Goal: Complete Application Form: Complete application form

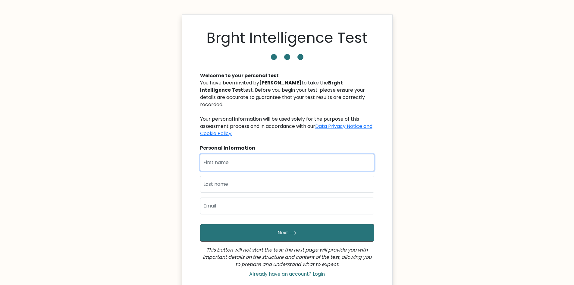
drag, startPoint x: 228, startPoint y: 150, endPoint x: 210, endPoint y: 163, distance: 21.9
click at [218, 158] on input "text" at bounding box center [287, 162] width 174 height 17
type input "jenna"
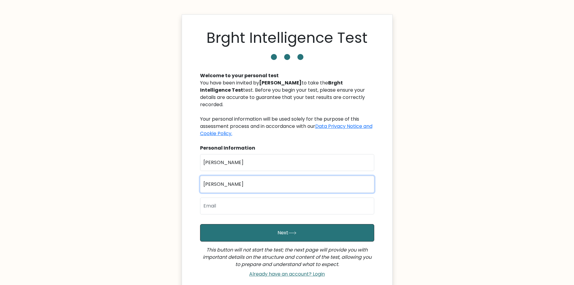
type input "benitez"
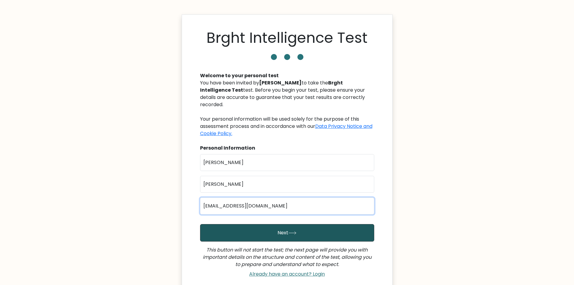
type input "MAG_CHARMIANE@YAHOO.COM"
click at [271, 224] on button "Next" at bounding box center [287, 232] width 174 height 17
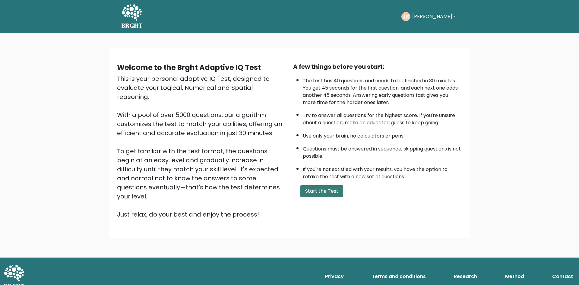
click at [331, 191] on button "Start the Test" at bounding box center [321, 191] width 43 height 12
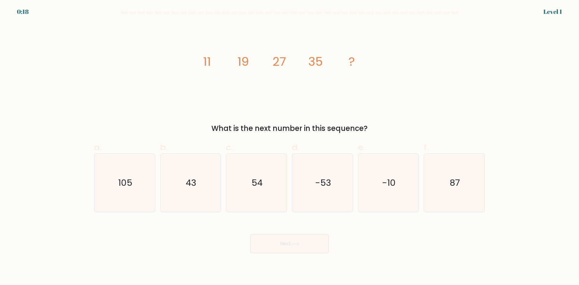
click at [156, 184] on div "a. 105" at bounding box center [125, 176] width 66 height 71
click at [172, 184] on icon "43" at bounding box center [190, 183] width 58 height 58
click at [289, 146] on input "b. 43" at bounding box center [289, 145] width 0 height 4
radio input "true"
click at [306, 249] on button "Next" at bounding box center [289, 243] width 78 height 19
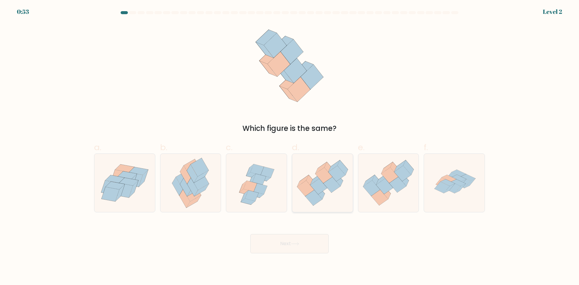
click at [330, 178] on icon at bounding box center [331, 185] width 17 height 16
click at [290, 146] on input "d." at bounding box center [289, 145] width 0 height 4
radio input "true"
click at [301, 242] on button "Next" at bounding box center [289, 243] width 78 height 19
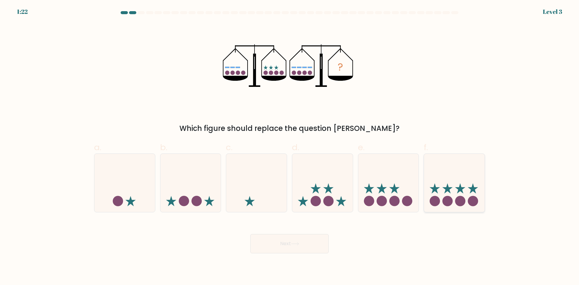
click at [445, 186] on icon at bounding box center [454, 183] width 61 height 50
click at [290, 146] on input "f." at bounding box center [289, 145] width 0 height 4
radio input "true"
click at [294, 251] on button "Next" at bounding box center [289, 243] width 78 height 19
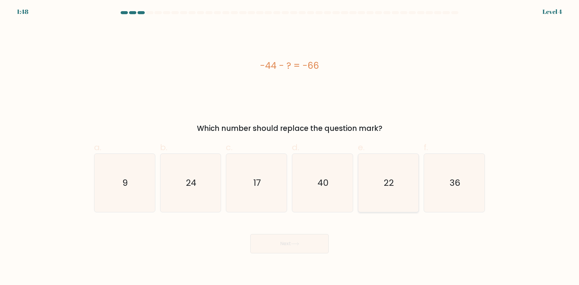
click at [370, 195] on icon "22" at bounding box center [388, 183] width 58 height 58
click at [290, 146] on input "e. 22" at bounding box center [289, 145] width 0 height 4
radio input "true"
click at [315, 251] on button "Next" at bounding box center [289, 243] width 78 height 19
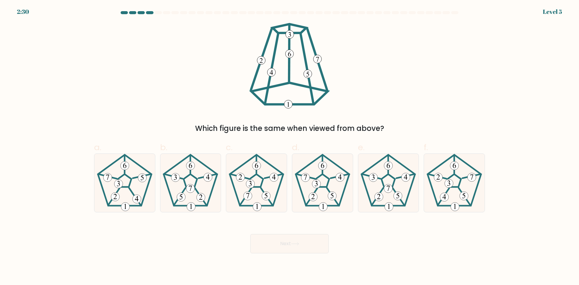
drag, startPoint x: 302, startPoint y: 249, endPoint x: 147, endPoint y: 242, distance: 155.0
click at [147, 242] on div "Next" at bounding box center [289, 236] width 398 height 34
drag, startPoint x: 462, startPoint y: 188, endPoint x: 462, endPoint y: 195, distance: 6.9
click at [462, 195] on icon at bounding box center [454, 183] width 58 height 58
click at [290, 146] on input "f." at bounding box center [289, 145] width 0 height 4
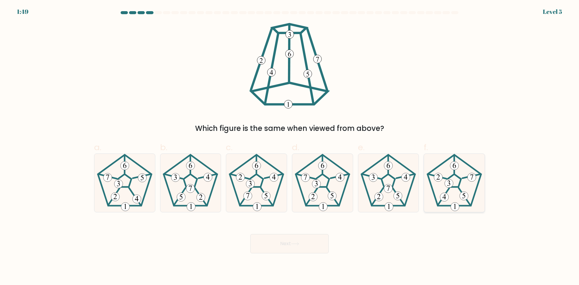
radio input "true"
click at [453, 191] on icon at bounding box center [454, 183] width 58 height 58
click at [290, 146] on input "f." at bounding box center [289, 145] width 0 height 4
click at [297, 238] on button "Next" at bounding box center [289, 243] width 78 height 19
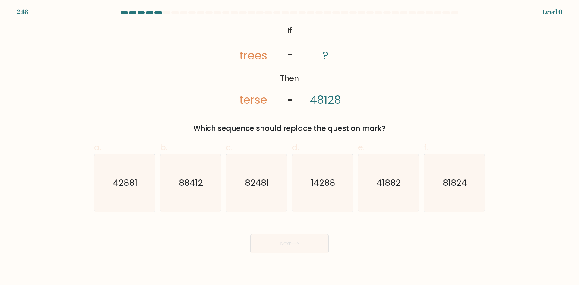
click at [435, 224] on div "Next" at bounding box center [289, 236] width 398 height 34
click at [430, 241] on div "Next" at bounding box center [289, 236] width 398 height 34
click at [382, 188] on text "41882" at bounding box center [389, 183] width 24 height 12
click at [290, 146] on input "e. 41882" at bounding box center [289, 145] width 0 height 4
radio input "true"
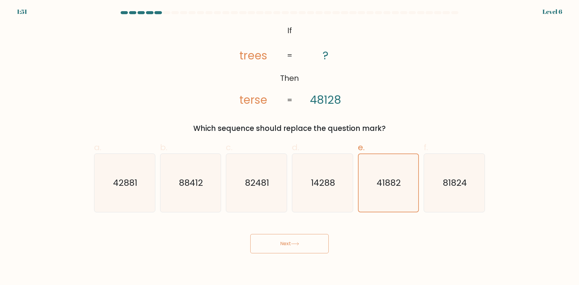
drag, startPoint x: 284, startPoint y: 248, endPoint x: 282, endPoint y: 238, distance: 10.0
click at [284, 248] on button "Next" at bounding box center [289, 243] width 78 height 19
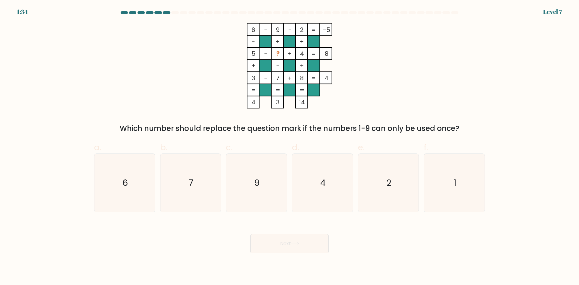
click at [488, 170] on form at bounding box center [289, 132] width 579 height 242
click at [435, 180] on icon "1" at bounding box center [454, 183] width 58 height 58
click at [290, 146] on input "f. 1" at bounding box center [289, 145] width 0 height 4
radio input "true"
click at [291, 244] on button "Next" at bounding box center [289, 243] width 78 height 19
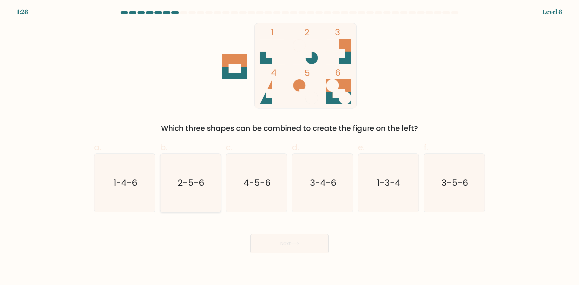
click at [188, 199] on icon "2-5-6" at bounding box center [190, 183] width 58 height 58
click at [289, 146] on input "b. 2-5-6" at bounding box center [289, 145] width 0 height 4
radio input "true"
click at [287, 257] on body "1:26 Level 8" at bounding box center [289, 142] width 579 height 285
click at [287, 253] on body "1:25 Level 8" at bounding box center [289, 142] width 579 height 285
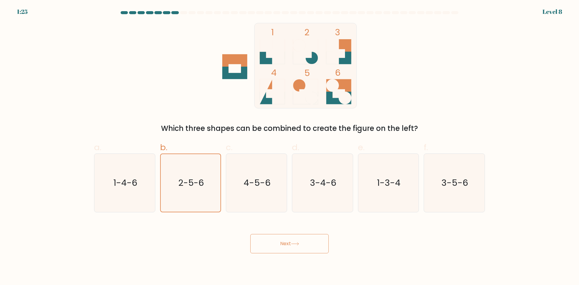
click at [286, 240] on button "Next" at bounding box center [289, 243] width 78 height 19
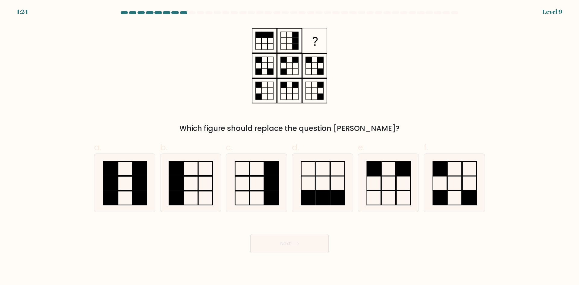
drag, startPoint x: 280, startPoint y: 221, endPoint x: 160, endPoint y: 243, distance: 122.6
click at [163, 243] on div "Next" at bounding box center [289, 236] width 398 height 34
click at [336, 188] on icon at bounding box center [322, 183] width 58 height 58
click at [290, 146] on input "d." at bounding box center [289, 145] width 0 height 4
radio input "true"
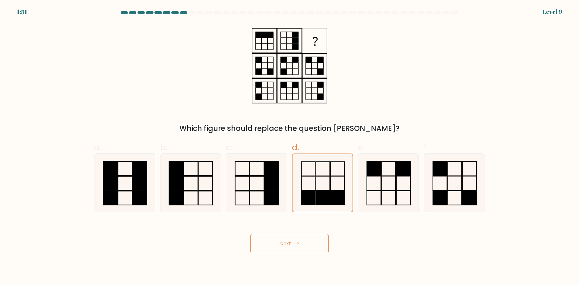
click at [307, 244] on button "Next" at bounding box center [289, 243] width 78 height 19
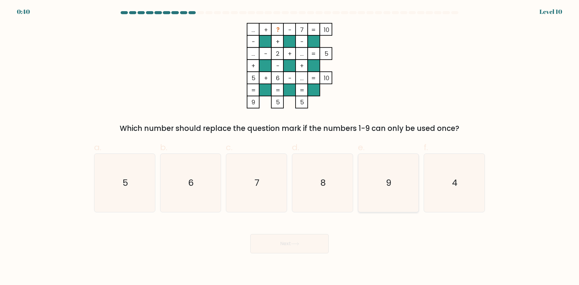
click at [394, 194] on icon "9" at bounding box center [388, 183] width 58 height 58
click at [290, 146] on input "e. 9" at bounding box center [289, 145] width 0 height 4
radio input "true"
click at [281, 246] on button "Next" at bounding box center [289, 243] width 78 height 19
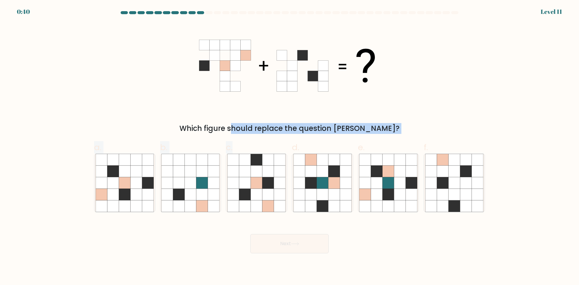
drag, startPoint x: 249, startPoint y: 188, endPoint x: 250, endPoint y: 93, distance: 94.3
click at [250, 93] on form at bounding box center [289, 132] width 579 height 242
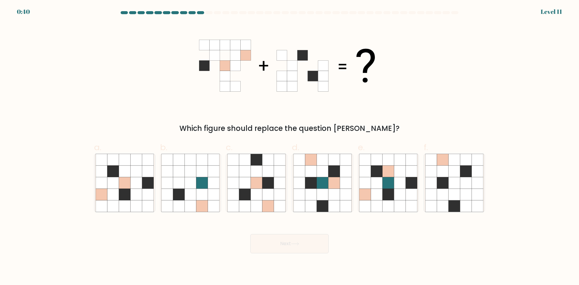
click at [245, 95] on icon at bounding box center [289, 66] width 181 height 86
click at [114, 186] on icon at bounding box center [112, 182] width 11 height 11
click at [289, 146] on input "a." at bounding box center [289, 145] width 0 height 4
radio input "true"
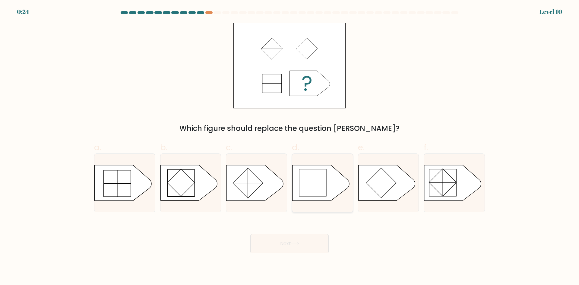
click at [326, 172] on rect at bounding box center [312, 182] width 27 height 27
click at [290, 146] on input "d." at bounding box center [289, 145] width 0 height 4
radio input "true"
click at [302, 244] on button "Next" at bounding box center [289, 243] width 78 height 19
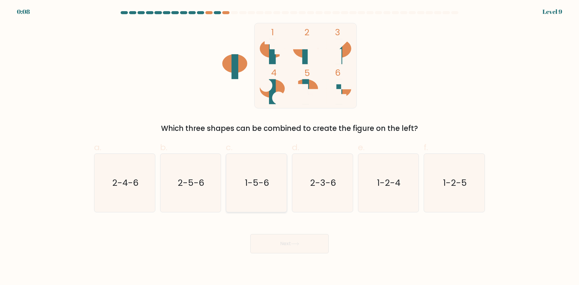
click at [262, 185] on text "1-5-6" at bounding box center [257, 183] width 24 height 12
click at [289, 146] on input "c. 1-5-6" at bounding box center [289, 145] width 0 height 4
radio input "true"
click at [289, 239] on button "Next" at bounding box center [289, 243] width 78 height 19
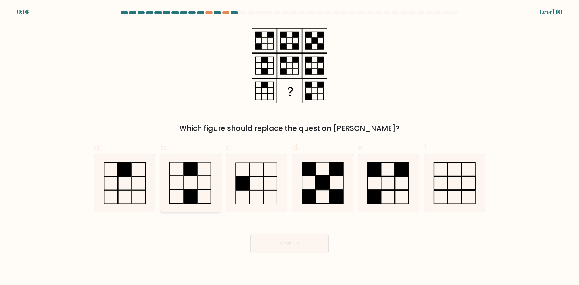
click at [199, 182] on icon at bounding box center [190, 183] width 58 height 58
click at [289, 146] on input "b." at bounding box center [289, 145] width 0 height 4
radio input "true"
click at [291, 240] on button "Next" at bounding box center [289, 243] width 78 height 19
click at [291, 243] on button "Next" at bounding box center [289, 243] width 78 height 19
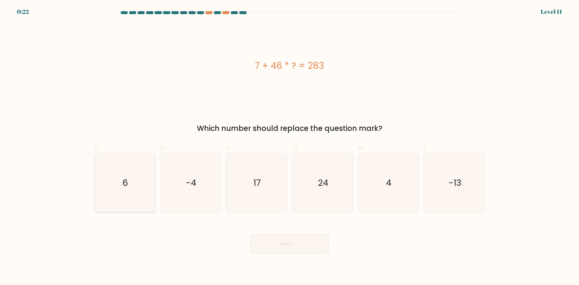
click at [104, 194] on icon "6" at bounding box center [125, 183] width 58 height 58
click at [289, 146] on input "a. 6" at bounding box center [289, 145] width 0 height 4
radio input "true"
click at [305, 241] on button "Next" at bounding box center [289, 243] width 78 height 19
click at [295, 246] on button "Next" at bounding box center [289, 243] width 78 height 19
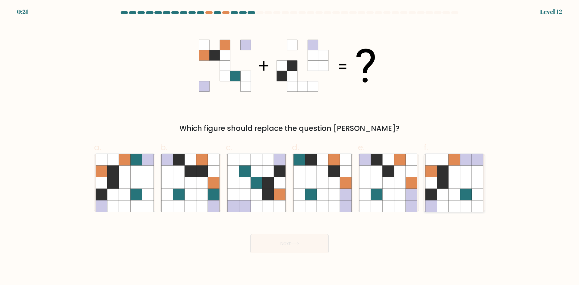
click at [465, 193] on icon at bounding box center [465, 194] width 11 height 11
click at [290, 146] on input "f." at bounding box center [289, 145] width 0 height 4
radio input "true"
click at [296, 241] on button "Next" at bounding box center [289, 243] width 78 height 19
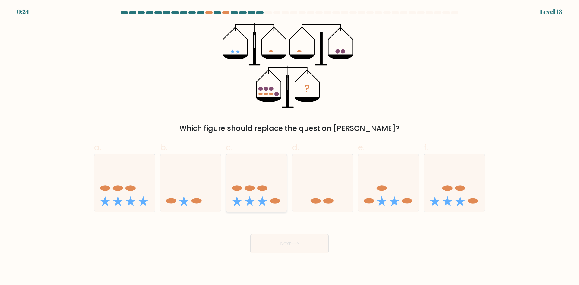
click at [262, 199] on icon at bounding box center [262, 201] width 10 height 10
click at [289, 146] on input "c." at bounding box center [289, 145] width 0 height 4
radio input "true"
click at [264, 241] on button "Next" at bounding box center [289, 243] width 78 height 19
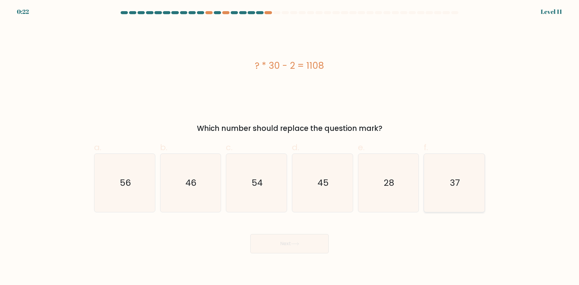
click at [476, 192] on icon "37" at bounding box center [454, 183] width 58 height 58
click at [290, 146] on input "f. 37" at bounding box center [289, 145] width 0 height 4
radio input "true"
click at [307, 249] on button "Next" at bounding box center [289, 243] width 78 height 19
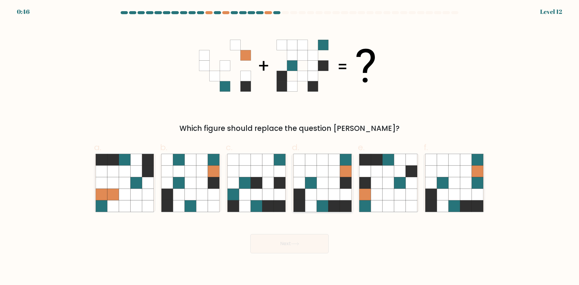
click at [336, 185] on icon at bounding box center [333, 182] width 11 height 11
click at [290, 146] on input "d." at bounding box center [289, 145] width 0 height 4
radio input "true"
click at [287, 245] on button "Next" at bounding box center [289, 243] width 78 height 19
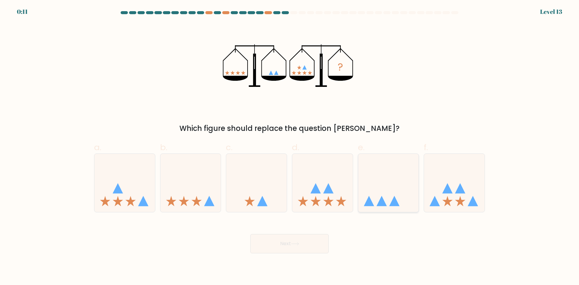
click at [378, 192] on icon at bounding box center [388, 183] width 61 height 50
click at [290, 146] on input "e." at bounding box center [289, 145] width 0 height 4
radio input "true"
click at [299, 246] on button "Next" at bounding box center [289, 243] width 78 height 19
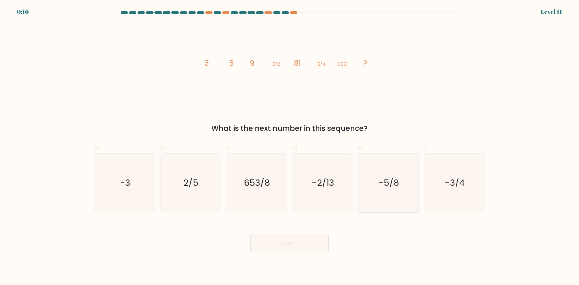
click at [386, 185] on text "-5/8" at bounding box center [388, 183] width 20 height 12
click at [290, 146] on input "e. -5/8" at bounding box center [289, 145] width 0 height 4
radio input "true"
drag, startPoint x: 300, startPoint y: 243, endPoint x: 380, endPoint y: 246, distance: 79.9
click at [380, 246] on div "Next" at bounding box center [289, 236] width 398 height 34
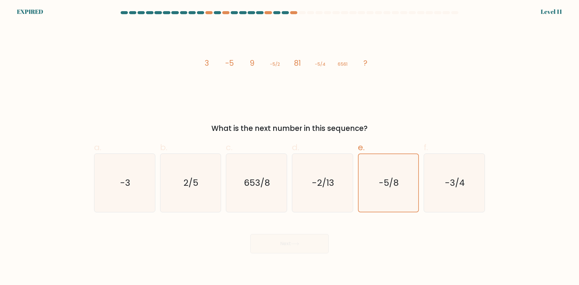
click at [292, 245] on div "Next" at bounding box center [289, 236] width 398 height 34
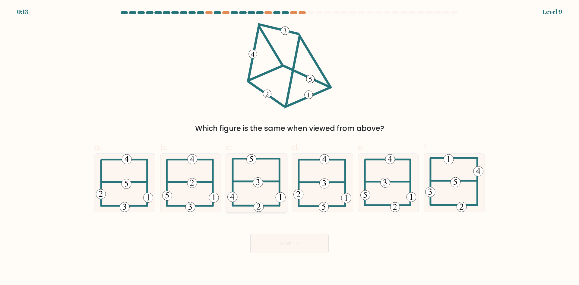
click at [268, 181] on 406 at bounding box center [256, 181] width 46 height 0
click at [289, 146] on input "c." at bounding box center [289, 145] width 0 height 4
radio input "true"
click at [284, 243] on button "Next" at bounding box center [289, 243] width 78 height 19
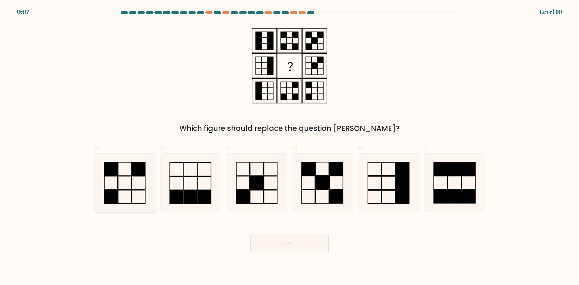
click at [116, 184] on icon at bounding box center [125, 183] width 58 height 58
click at [289, 146] on input "a." at bounding box center [289, 145] width 0 height 4
radio input "true"
click at [281, 247] on button "Next" at bounding box center [289, 243] width 78 height 19
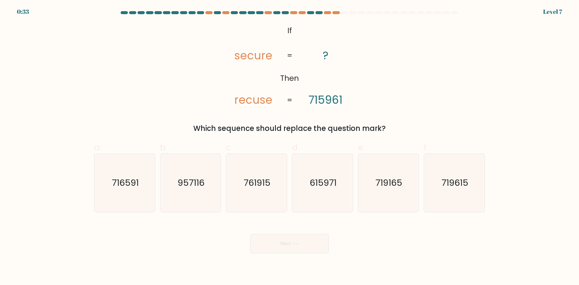
click at [264, 58] on tspan "secure" at bounding box center [253, 56] width 38 height 16
click at [324, 188] on text "615971" at bounding box center [322, 183] width 27 height 12
click at [290, 146] on input "d. 615971" at bounding box center [289, 145] width 0 height 4
radio input "true"
click at [276, 251] on button "Next" at bounding box center [289, 243] width 78 height 19
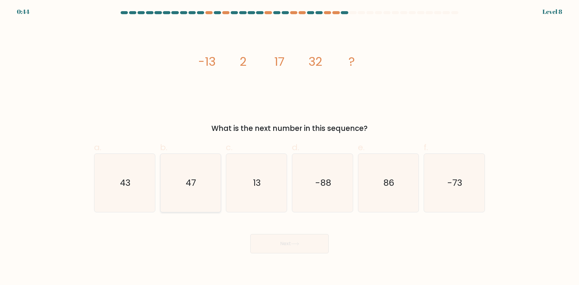
click at [182, 178] on icon "47" at bounding box center [190, 183] width 58 height 58
click at [289, 146] on input "b. 47" at bounding box center [289, 145] width 0 height 4
radio input "true"
click at [266, 240] on button "Next" at bounding box center [289, 243] width 78 height 19
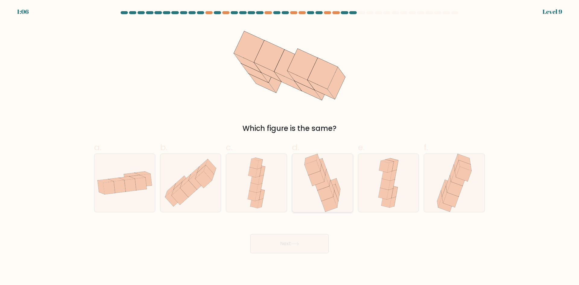
click at [319, 182] on icon at bounding box center [316, 178] width 16 height 15
click at [290, 146] on input "d." at bounding box center [289, 145] width 0 height 4
radio input "true"
click at [291, 243] on button "Next" at bounding box center [289, 243] width 78 height 19
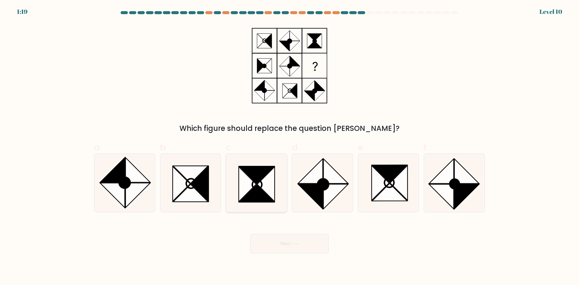
click at [258, 190] on icon at bounding box center [256, 192] width 35 height 17
click at [289, 146] on input "c." at bounding box center [289, 145] width 0 height 4
radio input "true"
click at [292, 242] on button "Next" at bounding box center [289, 243] width 78 height 19
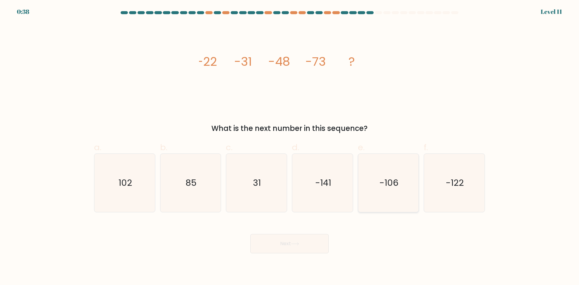
click at [377, 187] on icon "-106" at bounding box center [388, 183] width 58 height 58
click at [290, 146] on input "e. -106" at bounding box center [289, 145] width 0 height 4
radio input "true"
click at [294, 255] on body "0:38 Level 11" at bounding box center [289, 142] width 579 height 285
click at [289, 250] on button "Next" at bounding box center [289, 243] width 78 height 19
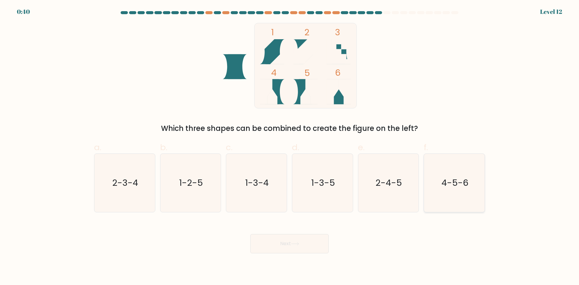
click at [459, 169] on icon "4-5-6" at bounding box center [454, 183] width 58 height 58
click at [290, 146] on input "f. 4-5-6" at bounding box center [289, 145] width 0 height 4
radio input "true"
click at [278, 240] on button "Next" at bounding box center [289, 243] width 78 height 19
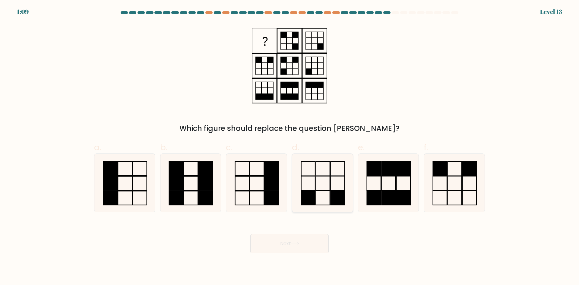
click at [318, 174] on icon at bounding box center [322, 183] width 58 height 58
click at [290, 146] on input "d." at bounding box center [289, 145] width 0 height 4
radio input "true"
click at [306, 246] on button "Next" at bounding box center [289, 243] width 78 height 19
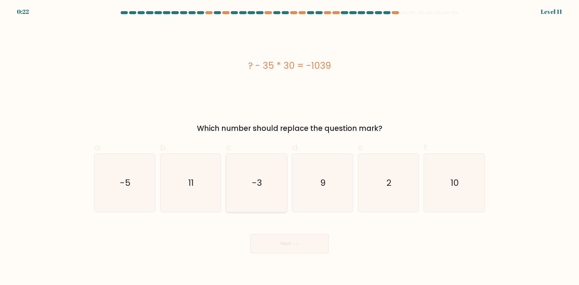
click at [264, 189] on icon "-3" at bounding box center [256, 183] width 58 height 58
click at [289, 146] on input "c. -3" at bounding box center [289, 145] width 0 height 4
radio input "true"
click at [284, 234] on button "Next" at bounding box center [289, 243] width 78 height 19
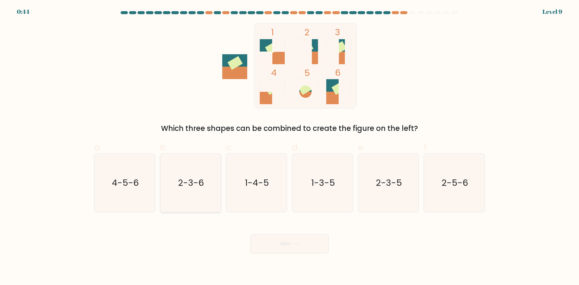
click at [208, 187] on icon "2-3-6" at bounding box center [190, 183] width 58 height 58
click at [289, 146] on input "b. 2-3-6" at bounding box center [289, 145] width 0 height 4
radio input "true"
drag, startPoint x: 301, startPoint y: 247, endPoint x: 291, endPoint y: 239, distance: 12.6
click at [300, 247] on button "Next" at bounding box center [289, 243] width 78 height 19
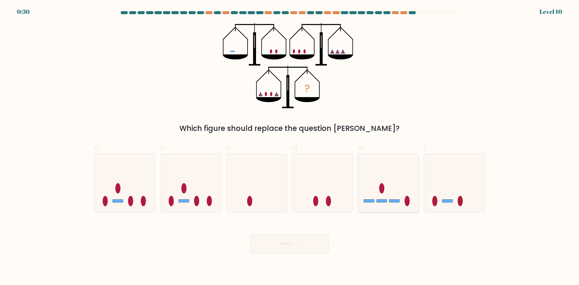
click at [400, 189] on icon at bounding box center [388, 183] width 61 height 50
click at [290, 146] on input "e." at bounding box center [289, 145] width 0 height 4
radio input "true"
click at [315, 243] on button "Next" at bounding box center [289, 243] width 78 height 19
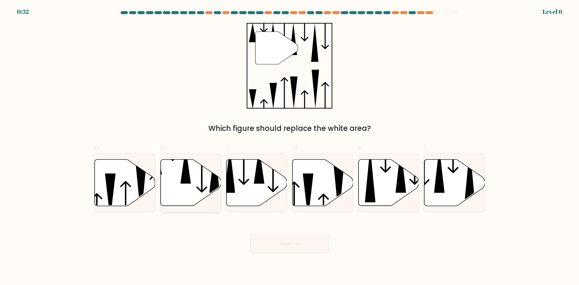
click at [177, 189] on icon at bounding box center [190, 182] width 61 height 46
click at [289, 146] on input "b." at bounding box center [289, 145] width 0 height 4
radio input "true"
click at [291, 241] on button "Next" at bounding box center [289, 243] width 78 height 19
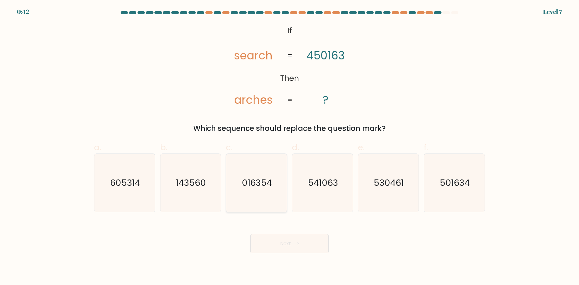
click at [270, 189] on icon "016354" at bounding box center [256, 183] width 58 height 58
click at [289, 146] on input "c. 016354" at bounding box center [289, 145] width 0 height 4
radio input "true"
click at [278, 240] on button "Next" at bounding box center [289, 243] width 78 height 19
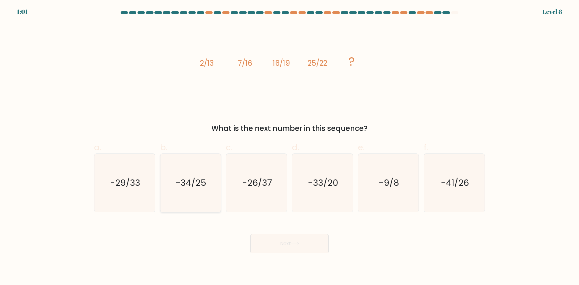
click at [201, 187] on text "-34/25" at bounding box center [191, 183] width 31 height 12
click at [289, 146] on input "b. -34/25" at bounding box center [289, 145] width 0 height 4
radio input "true"
click at [271, 240] on button "Next" at bounding box center [289, 243] width 78 height 19
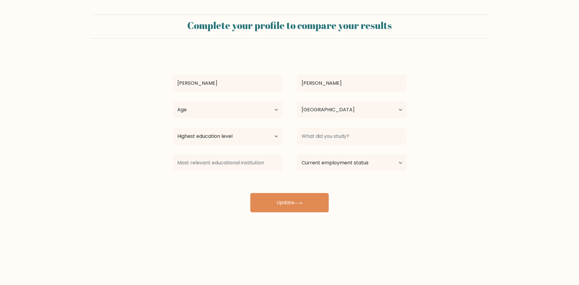
select select "PH"
drag, startPoint x: 274, startPoint y: 204, endPoint x: 282, endPoint y: 170, distance: 34.9
click at [281, 169] on div "jenna benitez Age Under 18 years old 18-24 years old 25-34 years old 35-44 year…" at bounding box center [289, 132] width 241 height 159
click at [295, 194] on button "Update" at bounding box center [289, 202] width 78 height 19
click at [238, 109] on select "Age Under 18 years old 18-24 years old 25-34 years old 35-44 years old 45-54 ye…" at bounding box center [227, 109] width 110 height 17
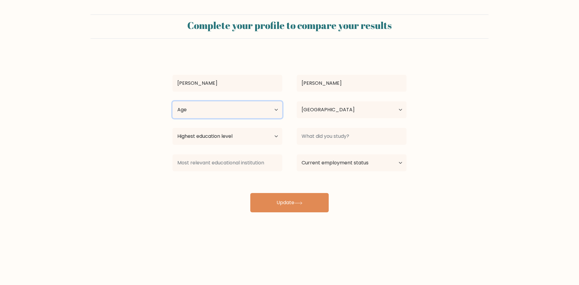
select select "25_34"
click at [172, 101] on select "Age Under 18 years old 18-24 years old 25-34 years old 35-44 years old 45-54 ye…" at bounding box center [227, 109] width 110 height 17
click at [262, 140] on select "Highest education level No schooling Primary Lower Secondary Upper Secondary Oc…" at bounding box center [227, 136] width 110 height 17
click at [136, 146] on form "Complete your profile to compare your results jenna benitez Age Under 18 years …" at bounding box center [289, 113] width 579 height 198
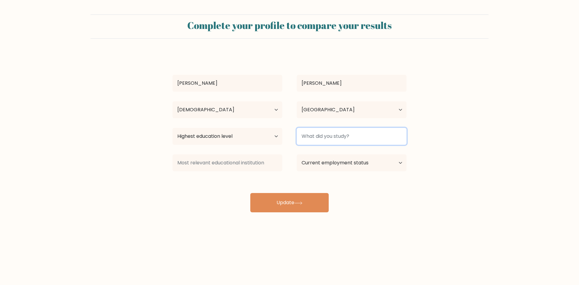
click at [337, 135] on input at bounding box center [352, 136] width 110 height 17
click at [266, 154] on div at bounding box center [227, 163] width 124 height 22
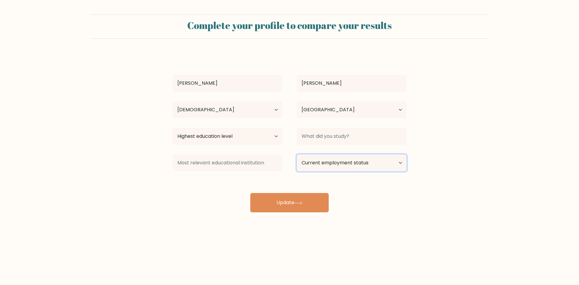
click at [302, 164] on select "Current employment status Employed Student Retired Other / prefer not to answer" at bounding box center [352, 162] width 110 height 17
click at [263, 139] on select "Highest education level No schooling Primary Lower Secondary Upper Secondary Oc…" at bounding box center [227, 136] width 110 height 17
click at [262, 135] on select "Highest education level No schooling Primary Lower Secondary Upper Secondary Oc…" at bounding box center [227, 136] width 110 height 17
click at [129, 143] on form "Complete your profile to compare your results jenna benitez Age Under 18 years …" at bounding box center [289, 113] width 579 height 198
click at [350, 163] on select "Current employment status Employed Student Retired Other / prefer not to answer" at bounding box center [352, 162] width 110 height 17
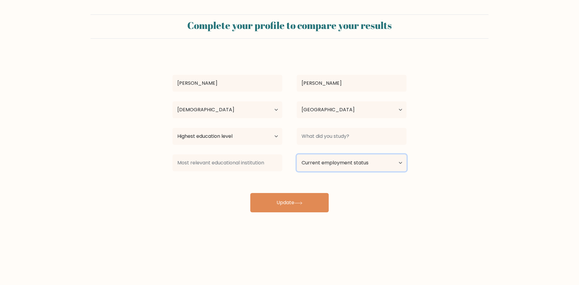
select select "employed"
click at [297, 154] on select "Current employment status Employed Student Retired Other / prefer not to answer" at bounding box center [352, 162] width 110 height 17
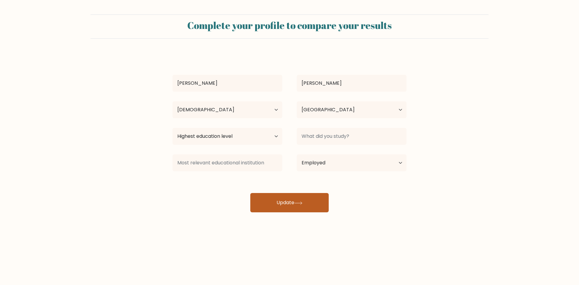
click at [296, 204] on button "Update" at bounding box center [289, 202] width 78 height 19
click at [255, 132] on select "Highest education level No schooling Primary Lower Secondary Upper Secondary Oc…" at bounding box center [227, 136] width 110 height 17
click at [172, 128] on select "Highest education level No schooling Primary Lower Secondary Upper Secondary Oc…" at bounding box center [227, 136] width 110 height 17
drag, startPoint x: 273, startPoint y: 209, endPoint x: 273, endPoint y: 204, distance: 5.4
click at [273, 204] on button "Update" at bounding box center [289, 202] width 78 height 19
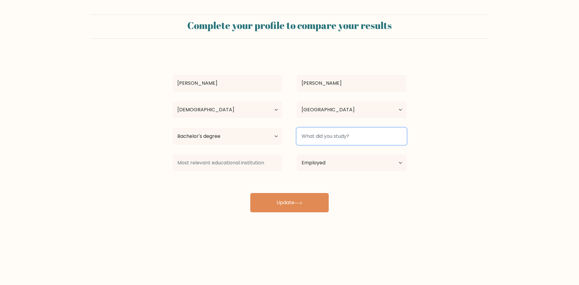
click at [357, 133] on input at bounding box center [352, 136] width 110 height 17
click at [248, 127] on div "Highest education level No schooling Primary Lower Secondary Upper Secondary Oc…" at bounding box center [227, 136] width 124 height 22
click at [243, 140] on select "Highest education level No schooling Primary Lower Secondary Upper Secondary Oc…" at bounding box center [227, 136] width 110 height 17
select select "upper_secondary"
click at [172, 128] on select "Highest education level No schooling Primary Lower Secondary Upper Secondary Oc…" at bounding box center [227, 136] width 110 height 17
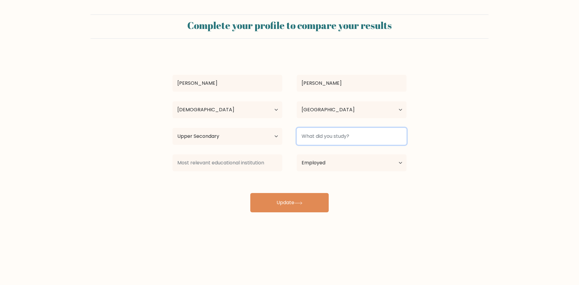
click at [325, 139] on input at bounding box center [352, 136] width 110 height 17
type input "COMSEC"
drag, startPoint x: 292, startPoint y: 219, endPoint x: 291, endPoint y: 178, distance: 40.4
click at [292, 213] on div "Complete your profile to compare your results jenna benitez Age Under 18 years …" at bounding box center [289, 114] width 579 height 228
click at [291, 177] on div "jenna benitez Age Under 18 years old 18-24 years old 25-34 years old 35-44 year…" at bounding box center [289, 132] width 241 height 159
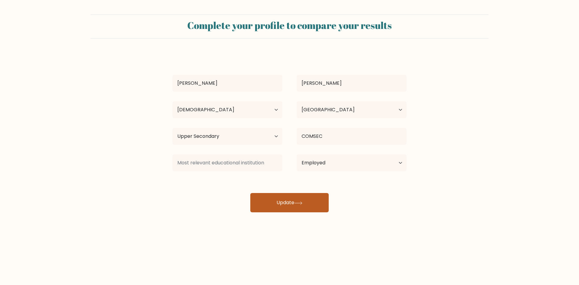
click at [281, 201] on button "Update" at bounding box center [289, 202] width 78 height 19
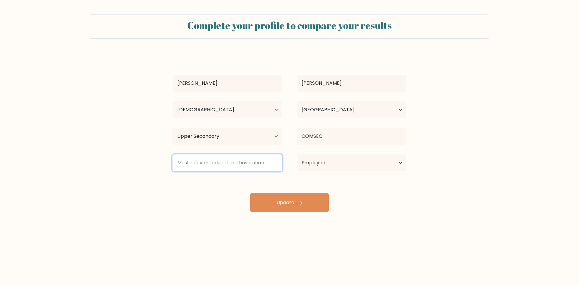
click at [221, 166] on input at bounding box center [227, 162] width 110 height 17
click at [221, 162] on input at bounding box center [227, 162] width 110 height 17
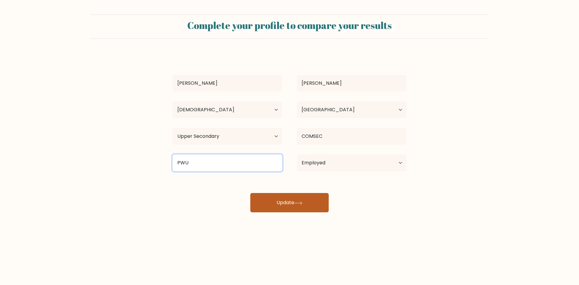
type input "PWU"
click at [283, 198] on button "Update" at bounding box center [289, 202] width 78 height 19
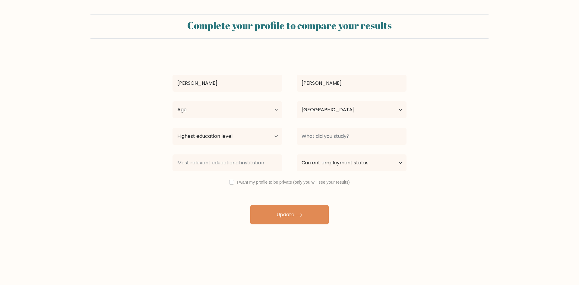
select select "PH"
click at [232, 177] on div "[PERSON_NAME][GEOGRAPHIC_DATA] Age Under [DEMOGRAPHIC_DATA] [DEMOGRAPHIC_DATA] …" at bounding box center [289, 138] width 241 height 171
click at [233, 181] on input "checkbox" at bounding box center [231, 182] width 5 height 5
checkbox input "true"
click at [277, 218] on button "Update" at bounding box center [289, 214] width 78 height 19
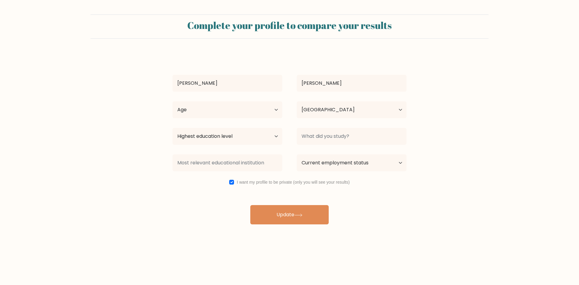
drag, startPoint x: 240, startPoint y: 146, endPoint x: 228, endPoint y: 143, distance: 12.3
click at [235, 145] on div "Highest education level No schooling Primary Lower Secondary Upper Secondary Oc…" at bounding box center [227, 136] width 124 height 22
click at [322, 146] on div at bounding box center [351, 136] width 124 height 22
click at [265, 140] on select "Highest education level No schooling Primary Lower Secondary Upper Secondary Oc…" at bounding box center [227, 136] width 110 height 17
select select "occupation_specific"
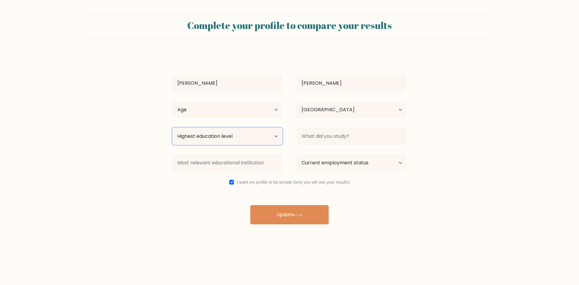
click at [172, 128] on select "Highest education level No schooling Primary Lower Secondary Upper Secondary Oc…" at bounding box center [227, 136] width 110 height 17
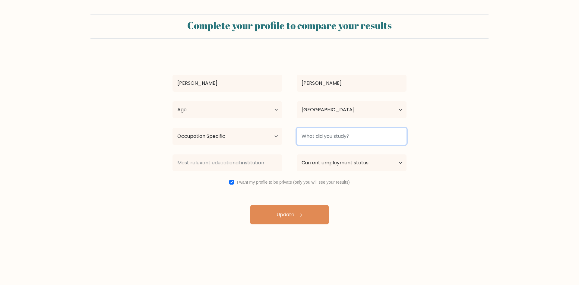
click at [309, 135] on input at bounding box center [352, 136] width 110 height 17
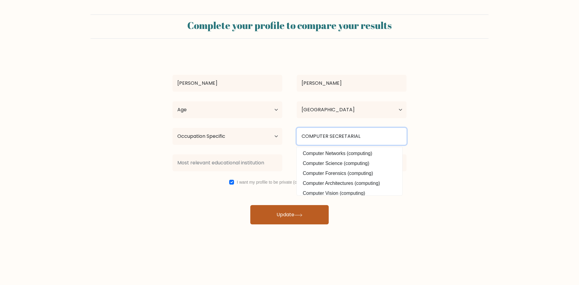
type input "COMPUTER SECRETARIAL"
click at [305, 216] on button "Update" at bounding box center [289, 214] width 78 height 19
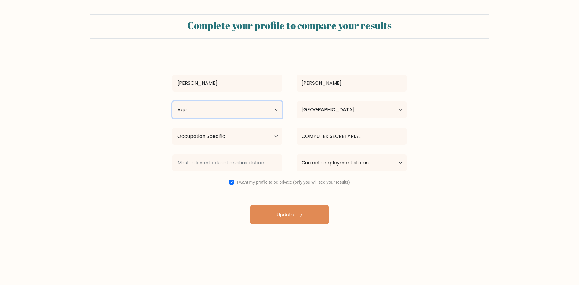
click at [268, 107] on select "Age Under 18 years old 18-24 years old 25-34 years old 35-44 years old 45-54 ye…" at bounding box center [227, 109] width 110 height 17
select select "25_34"
click at [172, 101] on select "Age Under 18 years old 18-24 years old 25-34 years old 35-44 years old 45-54 ye…" at bounding box center [227, 109] width 110 height 17
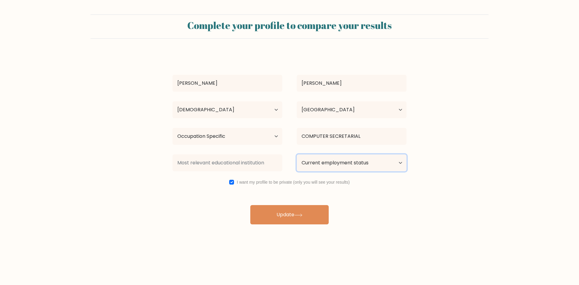
click at [315, 166] on select "Current employment status Employed Student Retired Other / prefer not to answer" at bounding box center [352, 162] width 110 height 17
select select "other"
click at [297, 154] on select "Current employment status Employed Student Retired Other / prefer not to answer" at bounding box center [352, 162] width 110 height 17
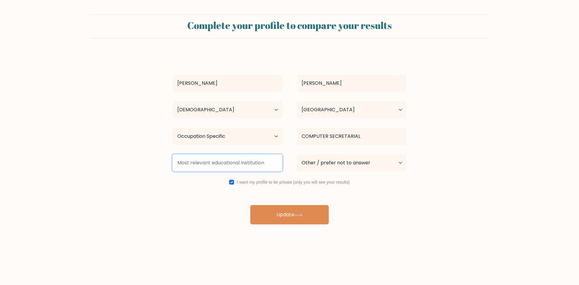
click at [251, 165] on input at bounding box center [227, 162] width 110 height 17
drag, startPoint x: 176, startPoint y: 162, endPoint x: 280, endPoint y: 162, distance: 104.3
click at [280, 162] on input at bounding box center [227, 162] width 110 height 17
click at [193, 166] on input at bounding box center [227, 162] width 110 height 17
paste input "philippine women's university"
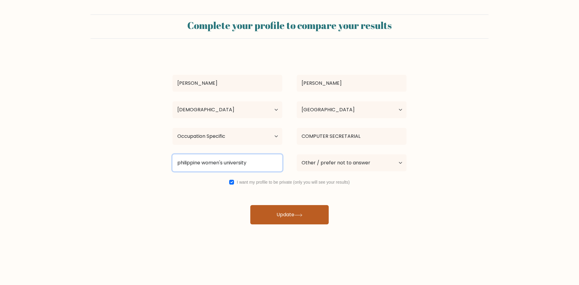
type input "philippine women's university"
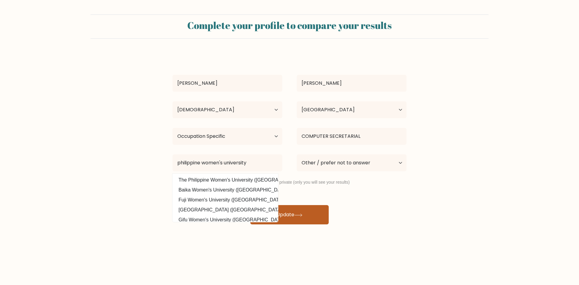
click at [295, 217] on button "Update" at bounding box center [289, 214] width 78 height 19
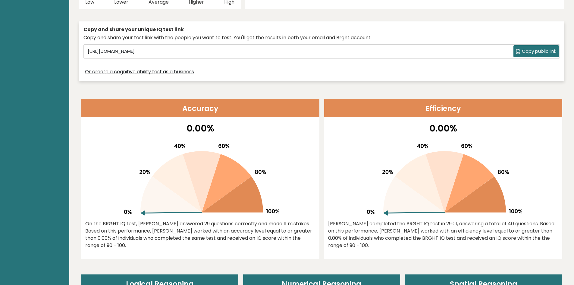
scroll to position [201, 0]
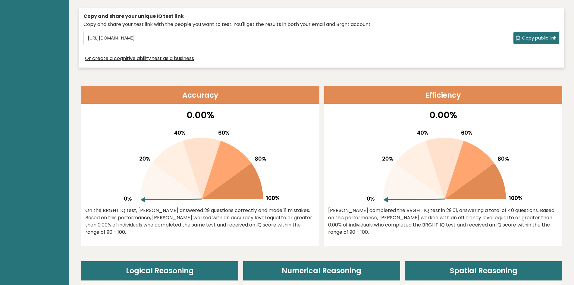
click at [266, 66] on div "Copy and share your unique IQ test link Copy and share your test link with the …" at bounding box center [321, 37] width 485 height 59
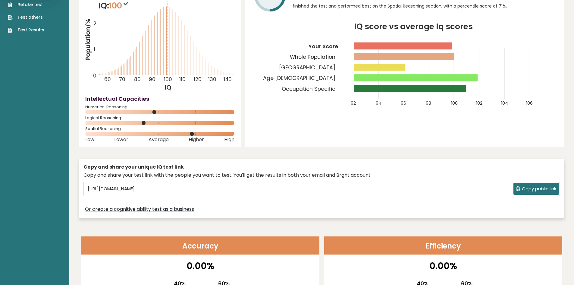
scroll to position [0, 0]
